Goal: Transaction & Acquisition: Purchase product/service

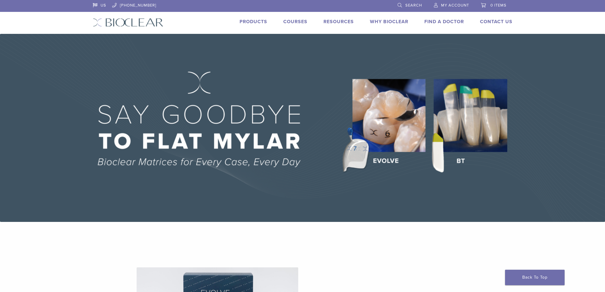
drag, startPoint x: 0, startPoint y: 0, endPoint x: 451, endPoint y: 4, distance: 451.2
click at [451, 4] on span "My Account" at bounding box center [455, 5] width 28 height 5
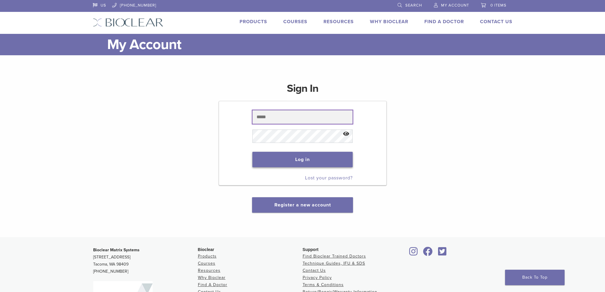
type input "**********"
click at [305, 161] on button "Log in" at bounding box center [302, 159] width 100 height 15
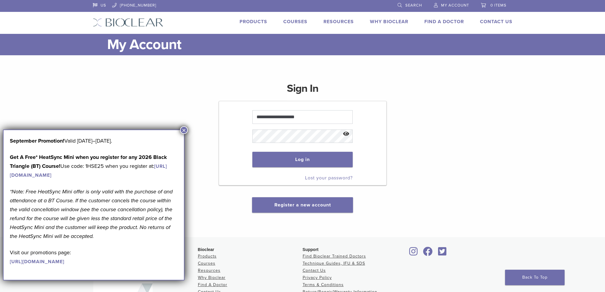
click at [184, 129] on button "×" at bounding box center [184, 130] width 8 height 8
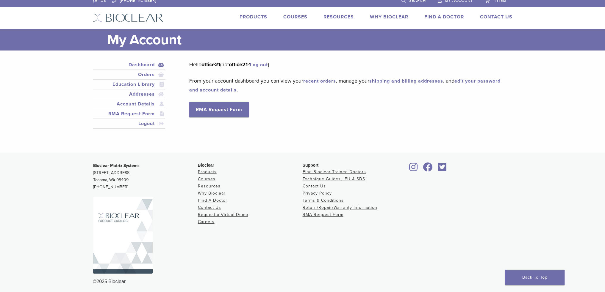
scroll to position [7, 0]
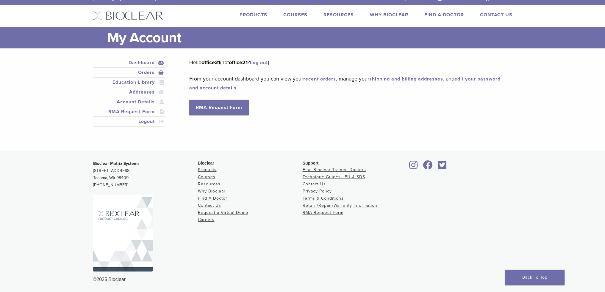
click at [142, 71] on link "Orders" at bounding box center [129, 72] width 70 height 7
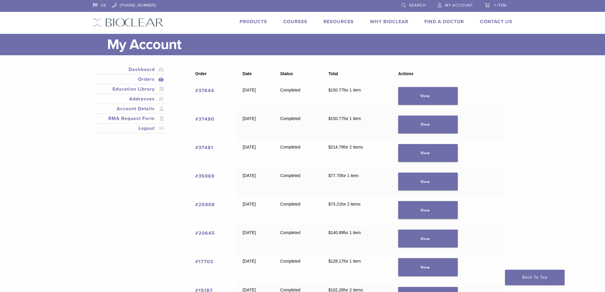
click at [203, 89] on link "#37644" at bounding box center [204, 91] width 19 height 6
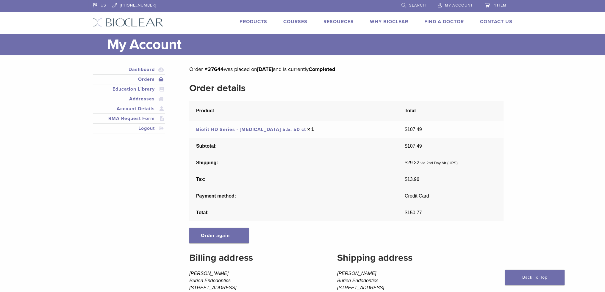
click at [253, 21] on link "Products" at bounding box center [253, 22] width 28 height 6
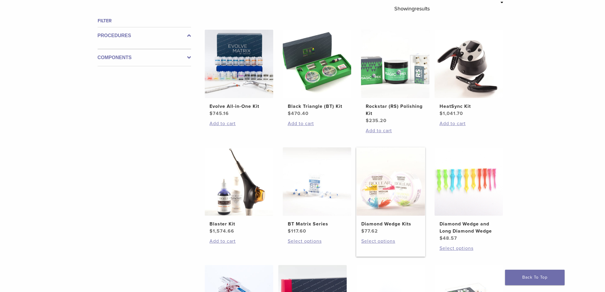
scroll to position [208, 0]
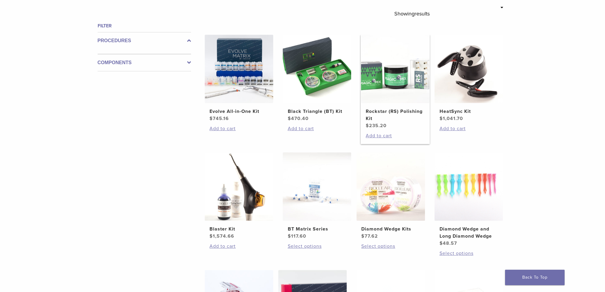
click at [382, 109] on h2 "Rockstar (RS) Polishing Kit" at bounding box center [395, 115] width 59 height 14
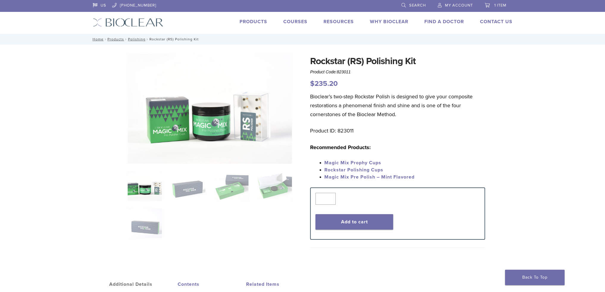
click at [405, 5] on link "Search" at bounding box center [413, 4] width 24 height 9
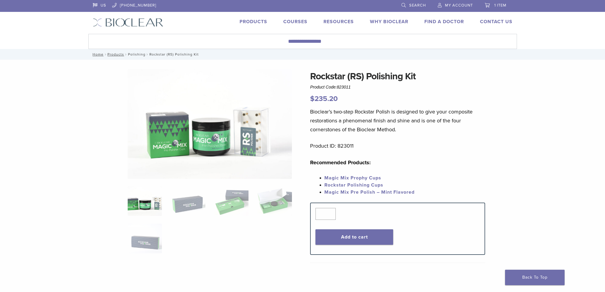
click at [137, 52] on link "Polishing" at bounding box center [137, 54] width 18 height 4
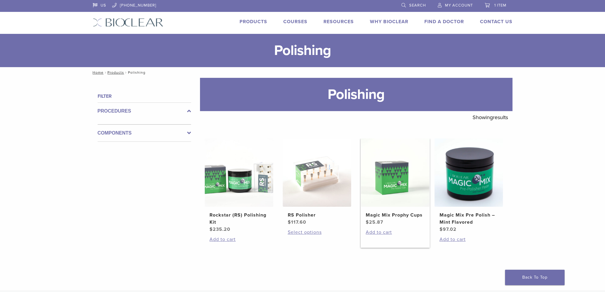
click at [392, 180] on img at bounding box center [395, 173] width 68 height 68
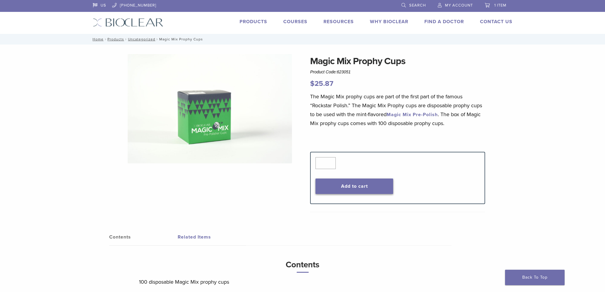
click at [357, 185] on button "Add to cart" at bounding box center [354, 186] width 78 height 15
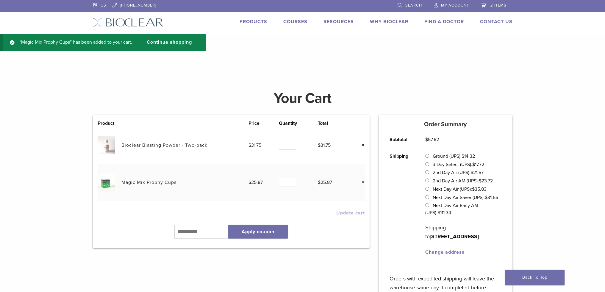
click at [362, 145] on link "×" at bounding box center [361, 146] width 8 height 8
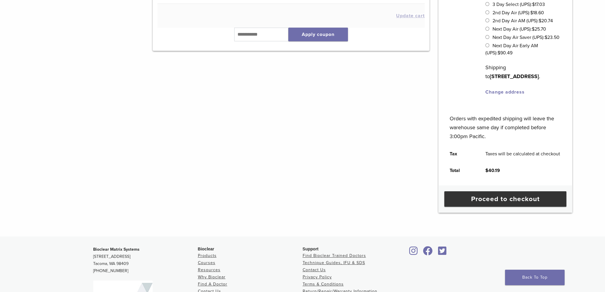
scroll to position [141, 0]
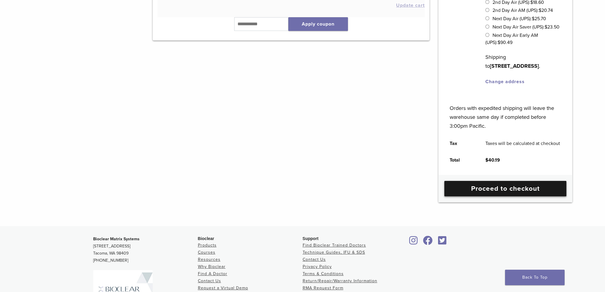
click at [496, 195] on link "Proceed to checkout" at bounding box center [505, 188] width 122 height 15
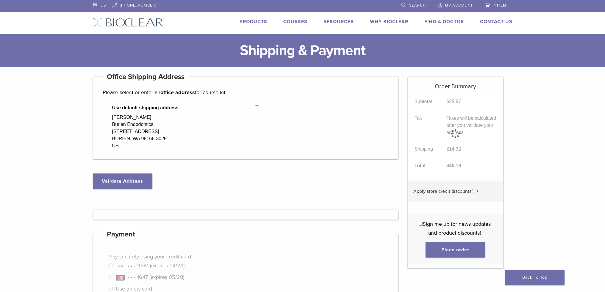
select select "**"
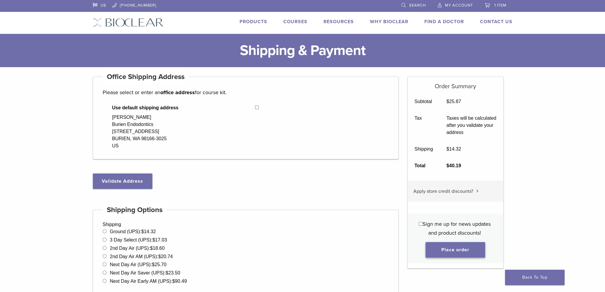
click at [450, 253] on button "Place order" at bounding box center [454, 249] width 59 height 15
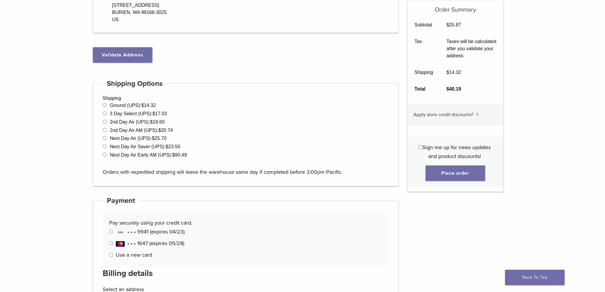
scroll to position [225, 0]
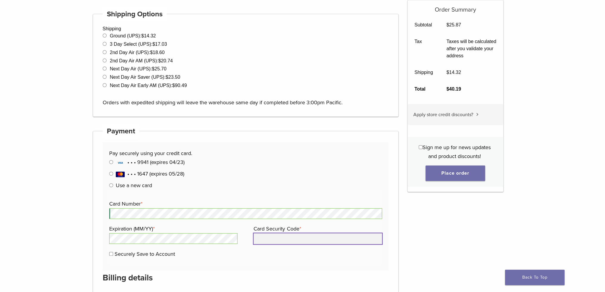
click at [283, 240] on input "Card Security Code *" at bounding box center [317, 238] width 128 height 11
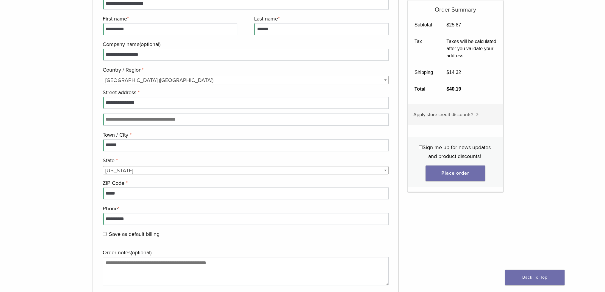
scroll to position [642, 0]
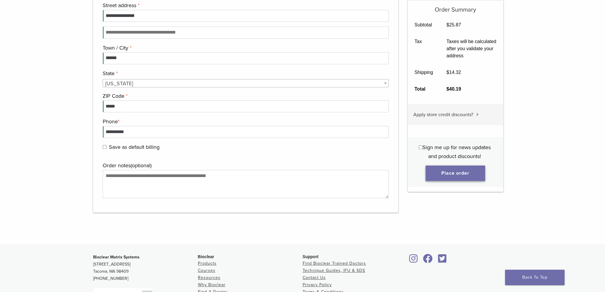
type input "***"
click at [458, 174] on button "Place order" at bounding box center [454, 173] width 59 height 15
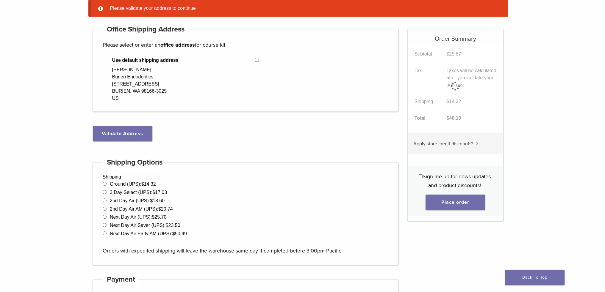
scroll to position [47, 0]
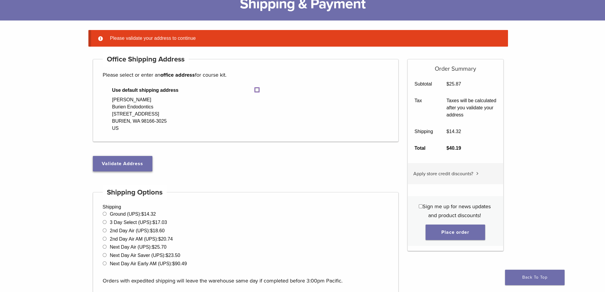
select select "**"
click at [122, 164] on button "Validate Address" at bounding box center [122, 163] width 59 height 15
select select "**"
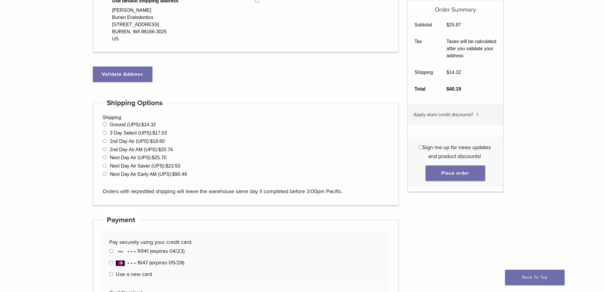
scroll to position [255, 0]
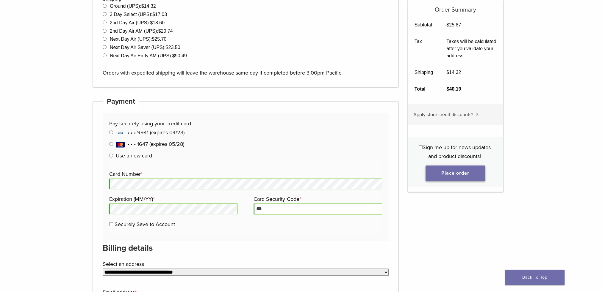
click at [454, 175] on button "Place order" at bounding box center [454, 173] width 59 height 15
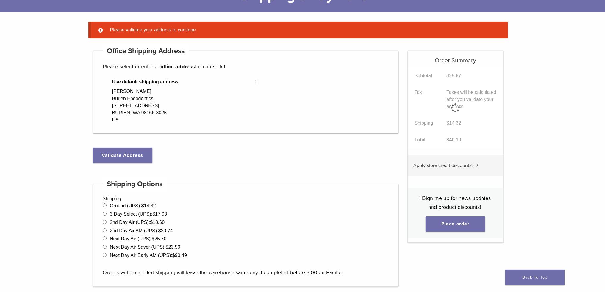
scroll to position [47, 0]
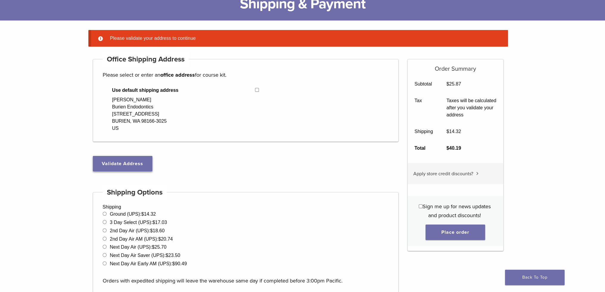
click at [126, 163] on button "Validate Address" at bounding box center [122, 163] width 59 height 15
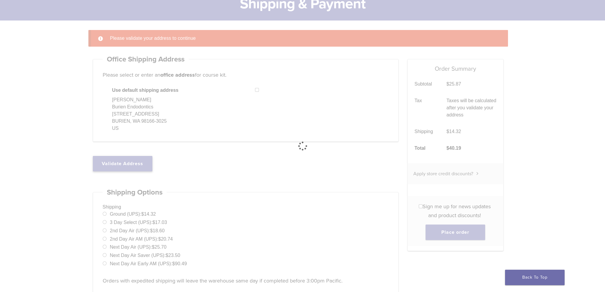
select select "**"
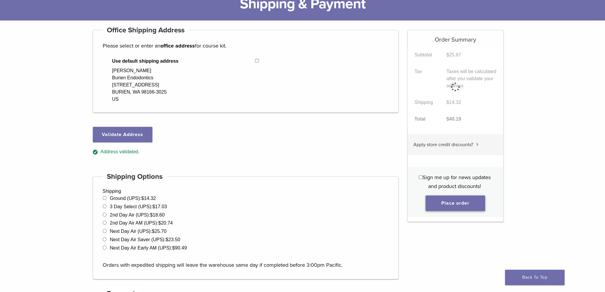
click at [454, 199] on button "Place order" at bounding box center [454, 203] width 59 height 15
